Goal: Check status: Check status

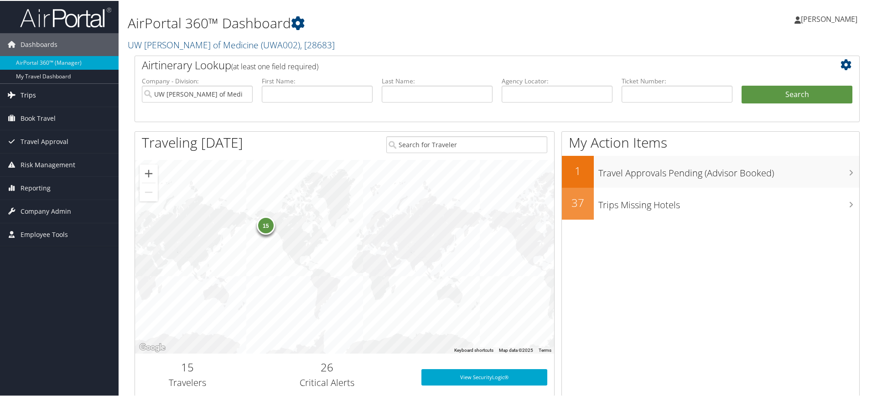
click at [24, 93] on span "Trips" at bounding box center [29, 94] width 16 height 23
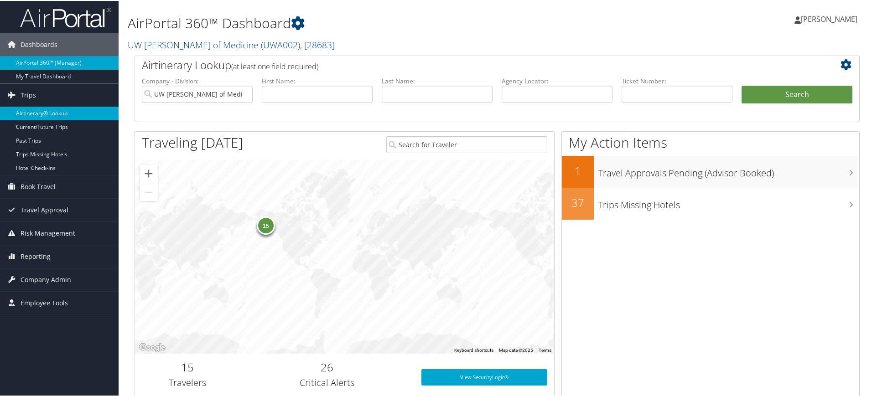
click at [35, 111] on link "Airtinerary® Lookup" at bounding box center [59, 113] width 119 height 14
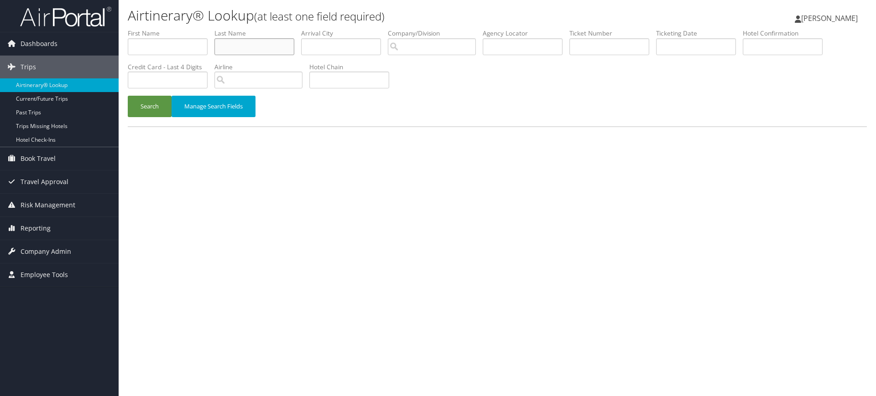
click at [225, 45] on input "text" at bounding box center [254, 46] width 80 height 17
type input "Shugerman"
click at [128, 96] on button "Search" at bounding box center [150, 106] width 44 height 21
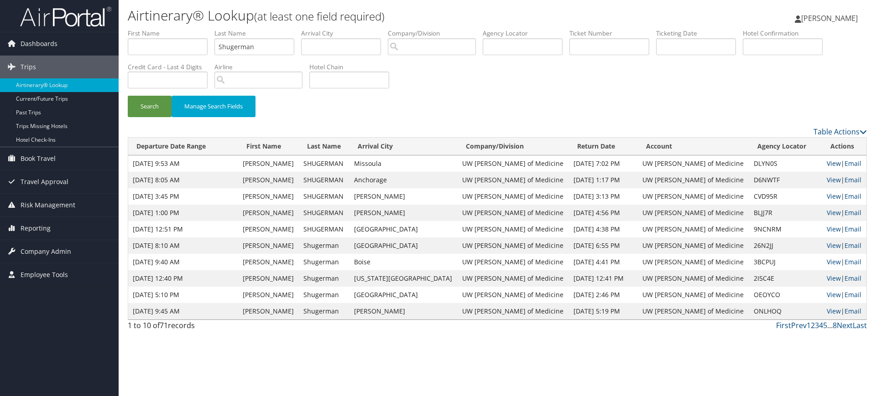
click at [826, 164] on link "View" at bounding box center [833, 163] width 14 height 9
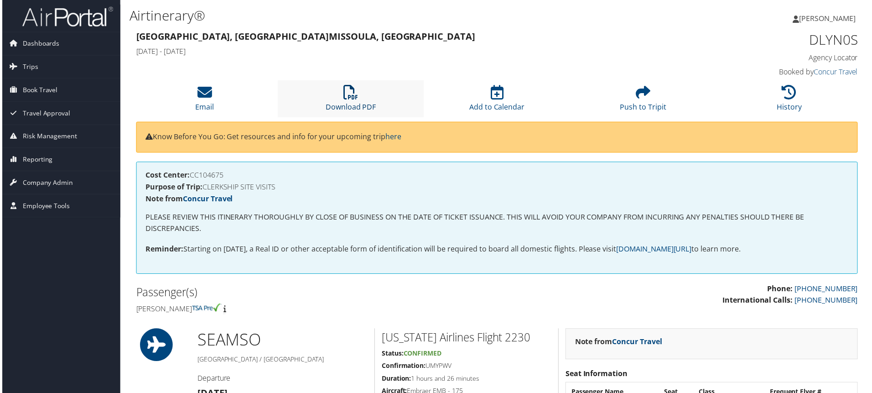
click at [349, 92] on icon at bounding box center [350, 92] width 15 height 15
click at [41, 88] on span "Book Travel" at bounding box center [38, 90] width 35 height 23
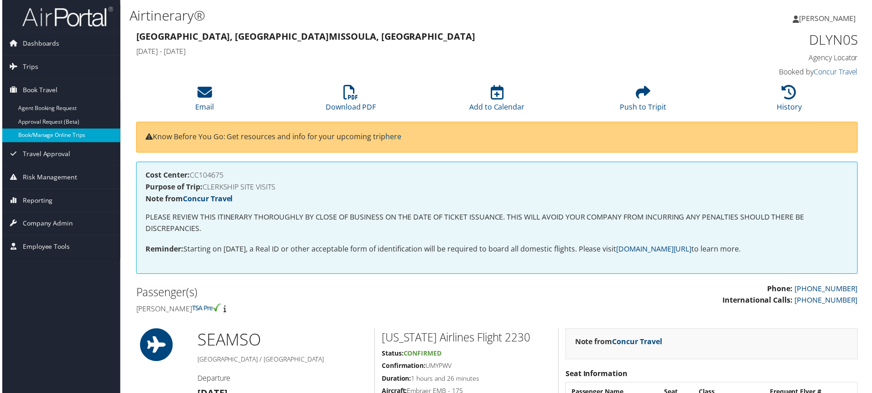
click at [39, 136] on link "Book/Manage Online Trips" at bounding box center [59, 136] width 119 height 14
